Goal: Register for event/course

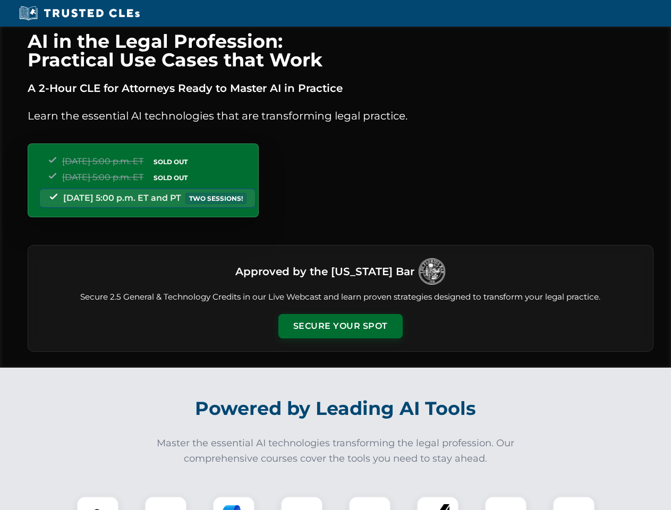
click at [340, 326] on button "Secure Your Spot" at bounding box center [340, 326] width 124 height 24
click at [98, 503] on img at bounding box center [97, 517] width 31 height 31
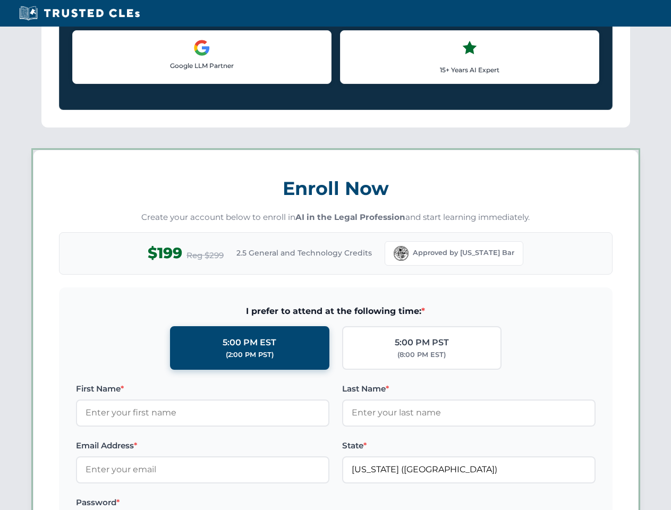
click at [302, 503] on label "Password *" at bounding box center [202, 502] width 253 height 13
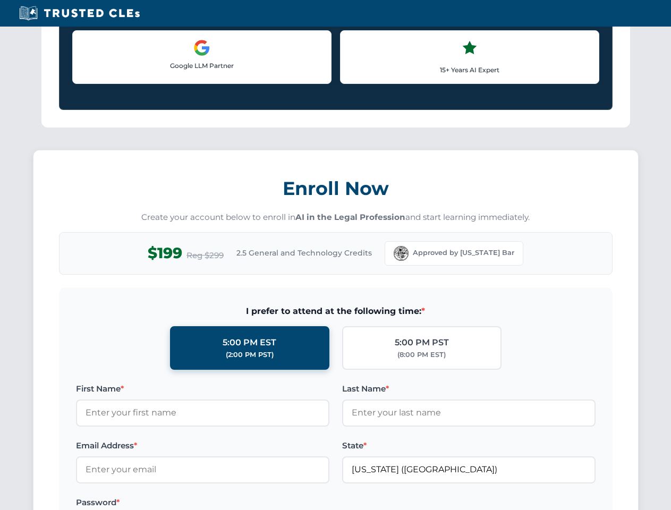
scroll to position [1042, 0]
